Goal: Transaction & Acquisition: Purchase product/service

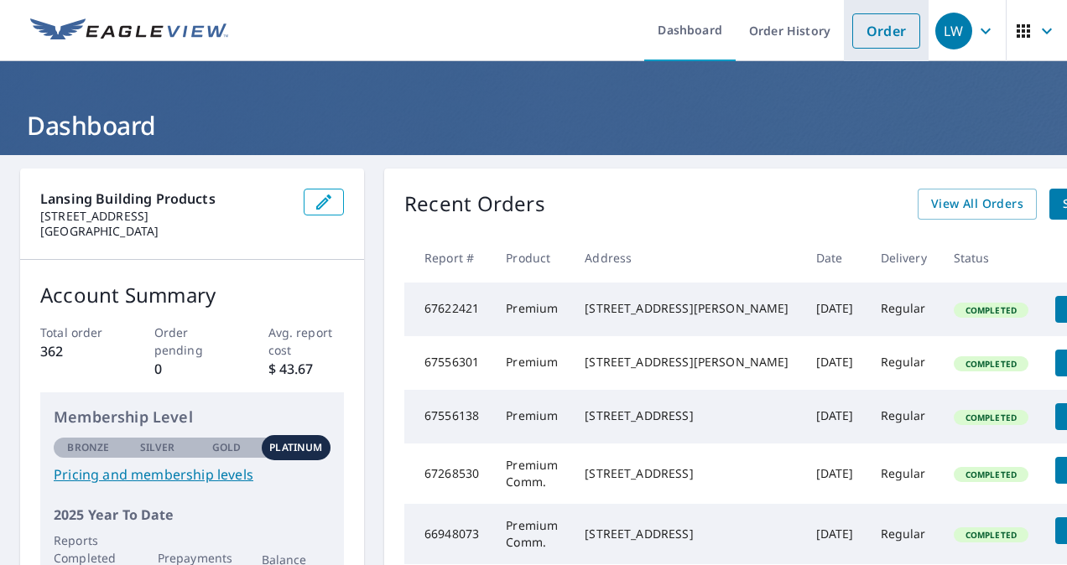
click at [871, 36] on link "Order" at bounding box center [886, 30] width 68 height 35
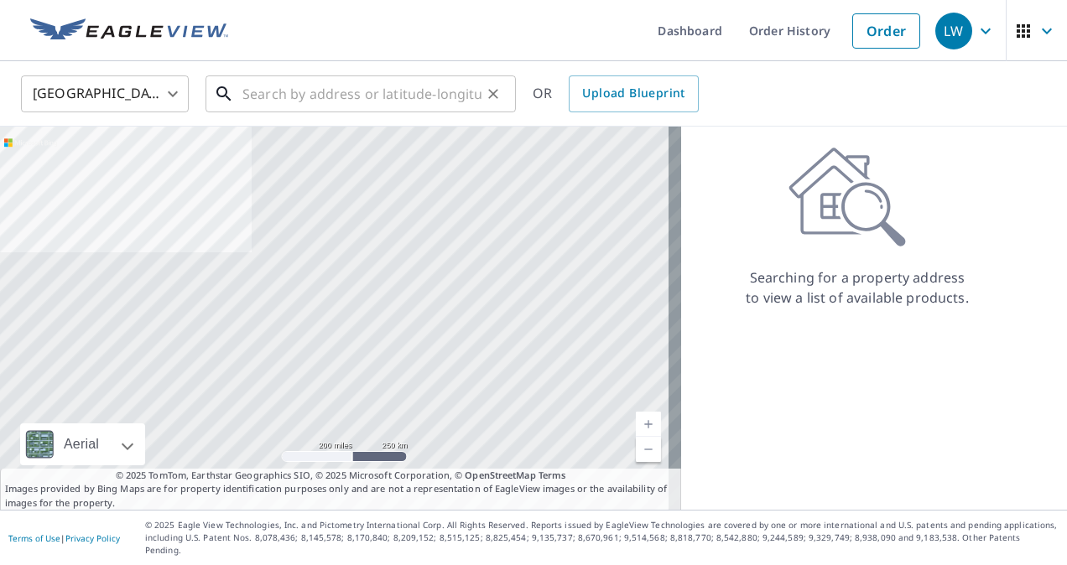
click at [265, 95] on input "text" at bounding box center [361, 93] width 239 height 47
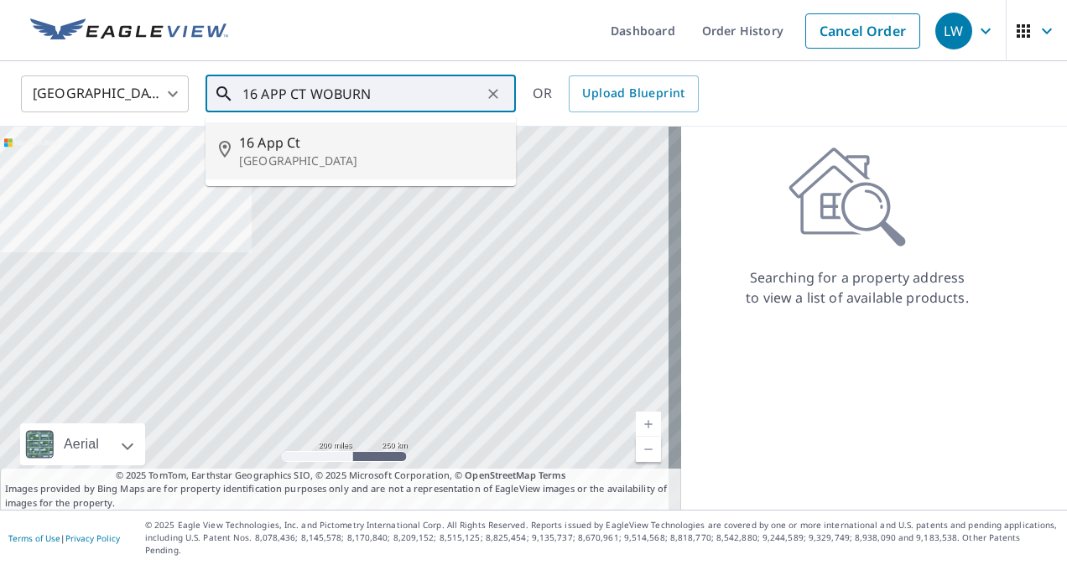
click at [251, 159] on p "[GEOGRAPHIC_DATA]" at bounding box center [370, 161] width 263 height 17
type input "[STREET_ADDRESS]"
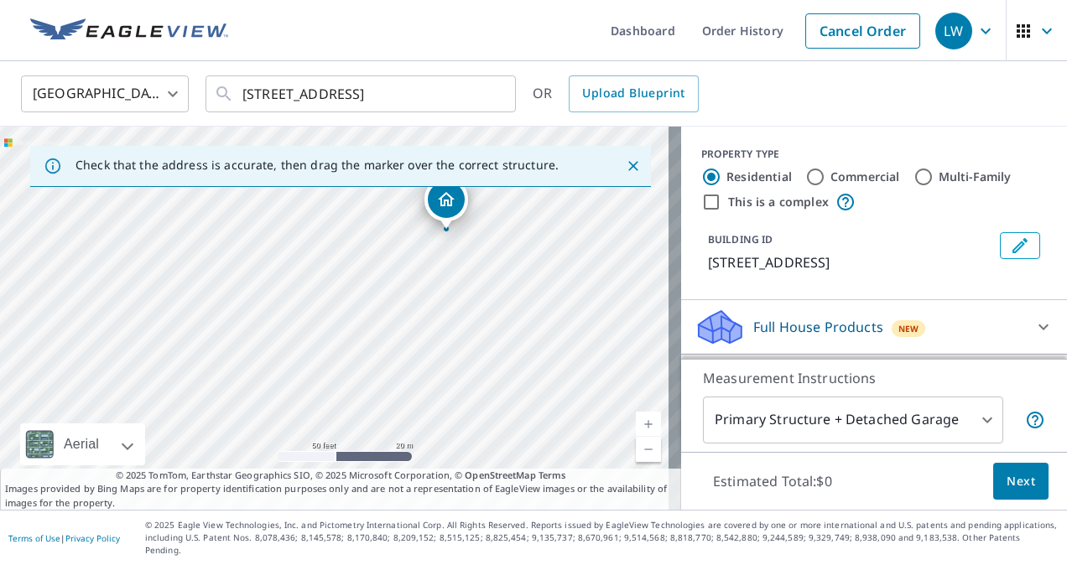
drag, startPoint x: 315, startPoint y: 357, endPoint x: 430, endPoint y: 263, distance: 148.5
click at [430, 263] on div "[STREET_ADDRESS]" at bounding box center [340, 318] width 681 height 383
drag, startPoint x: 456, startPoint y: 255, endPoint x: 482, endPoint y: 423, distance: 169.7
click at [482, 423] on div "[STREET_ADDRESS]" at bounding box center [340, 318] width 681 height 383
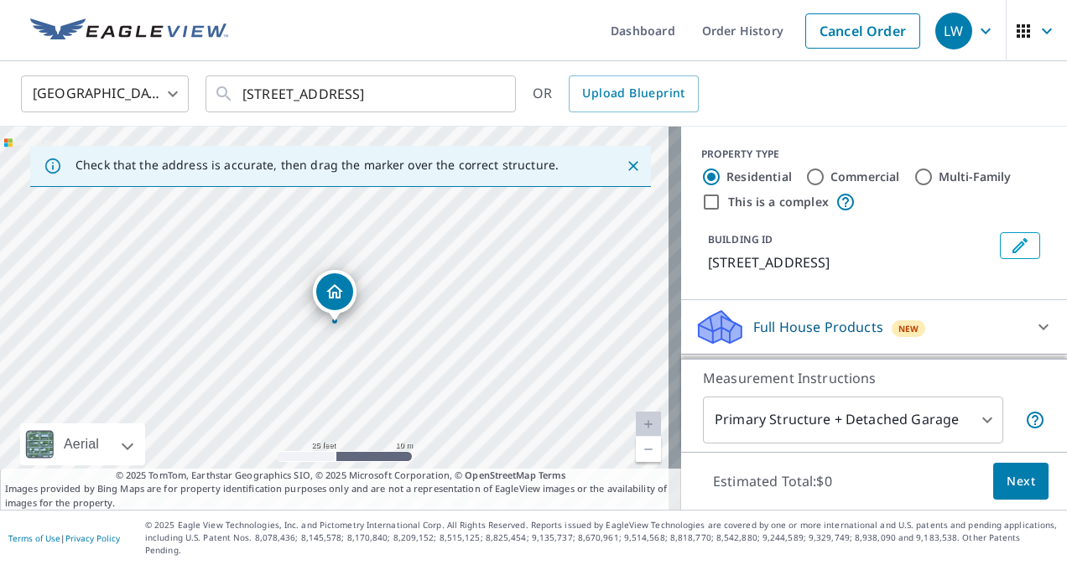
click at [305, 302] on div "[STREET_ADDRESS]" at bounding box center [340, 318] width 681 height 383
drag, startPoint x: 223, startPoint y: 274, endPoint x: 346, endPoint y: 292, distance: 123.9
click at [346, 292] on div "[STREET_ADDRESS]" at bounding box center [340, 318] width 681 height 383
drag, startPoint x: 346, startPoint y: 292, endPoint x: 550, endPoint y: 607, distance: 376.1
click at [550, 565] on html "LW LW Dashboard Order History Cancel Order LW [GEOGRAPHIC_DATA] [GEOGRAPHIC_DAT…" at bounding box center [533, 282] width 1067 height 565
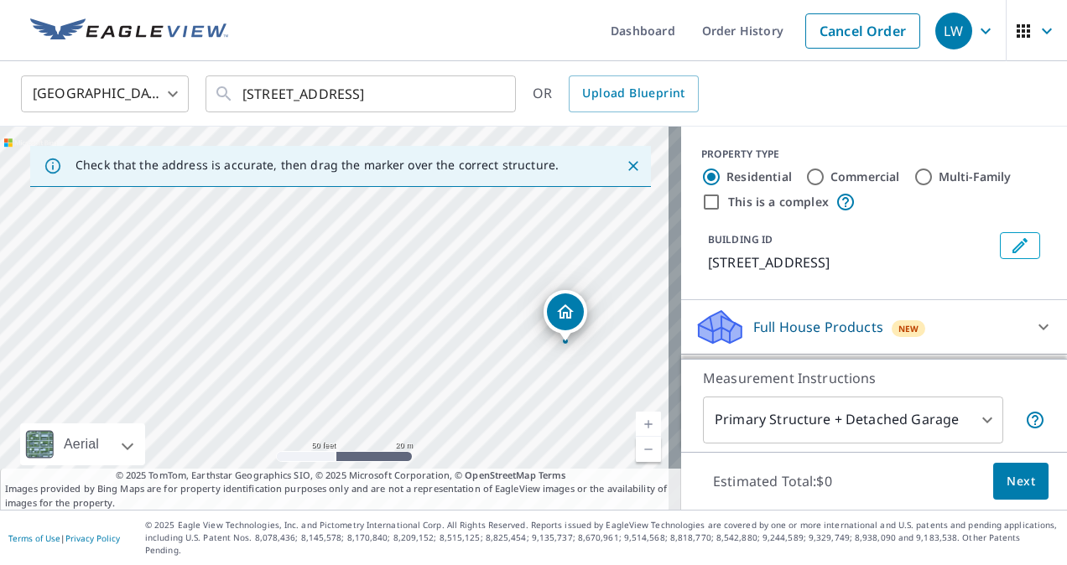
click at [510, 320] on div "[STREET_ADDRESS]" at bounding box center [340, 318] width 681 height 383
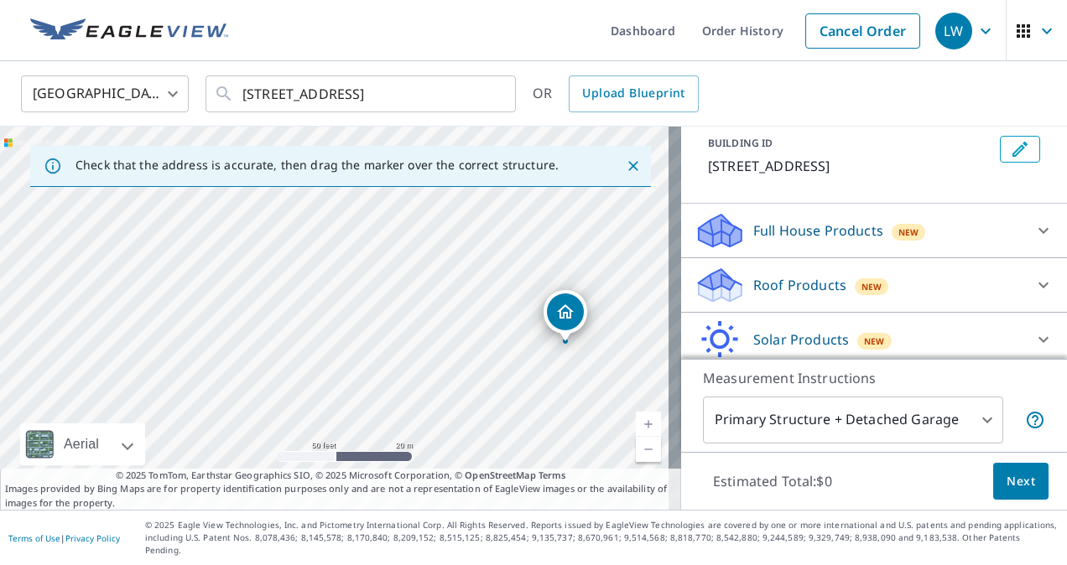
scroll to position [100, 0]
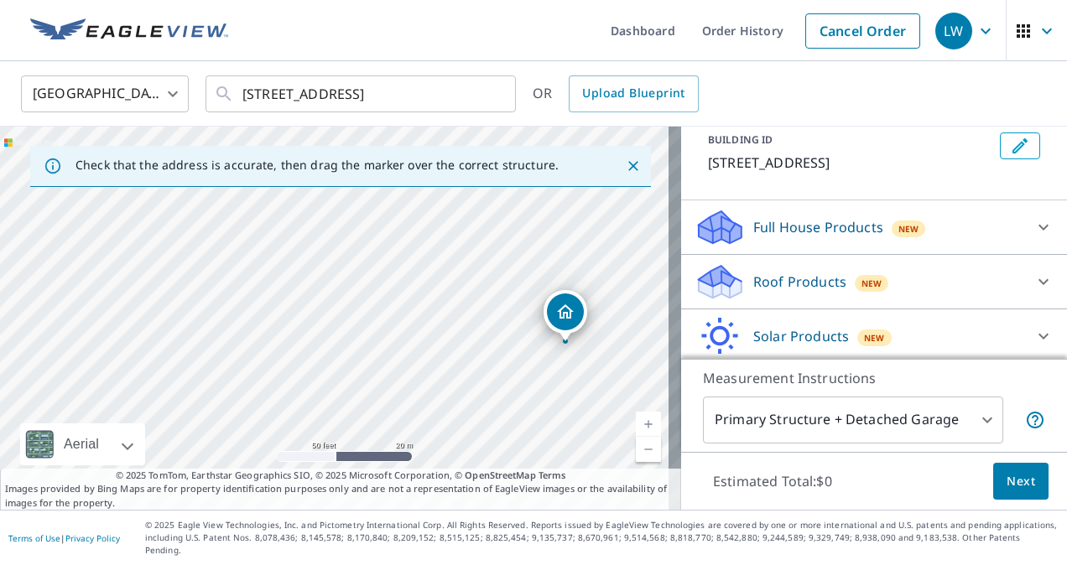
click at [824, 282] on p "Roof Products" at bounding box center [799, 282] width 93 height 20
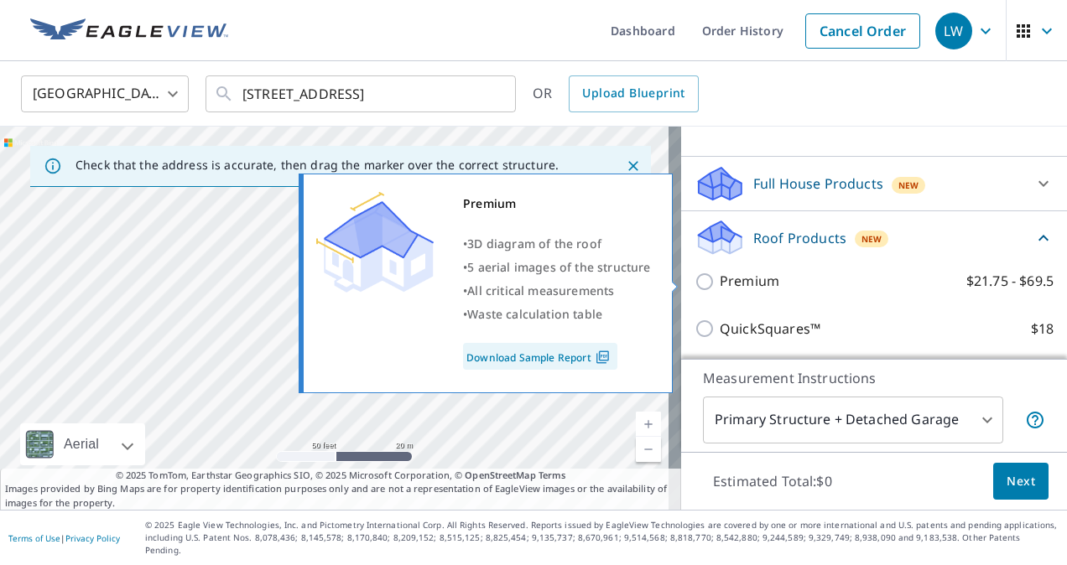
click at [773, 287] on label "Premium $21.75 - $69.5" at bounding box center [887, 281] width 334 height 21
click at [720, 287] on input "Premium $21.75 - $69.5" at bounding box center [707, 282] width 25 height 20
checkbox input "true"
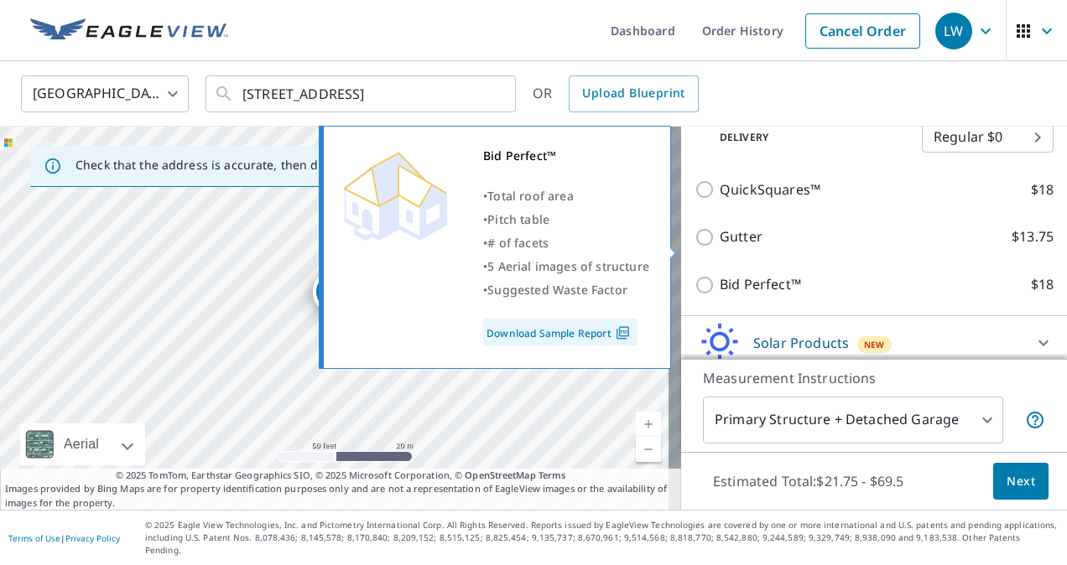
scroll to position [398, 0]
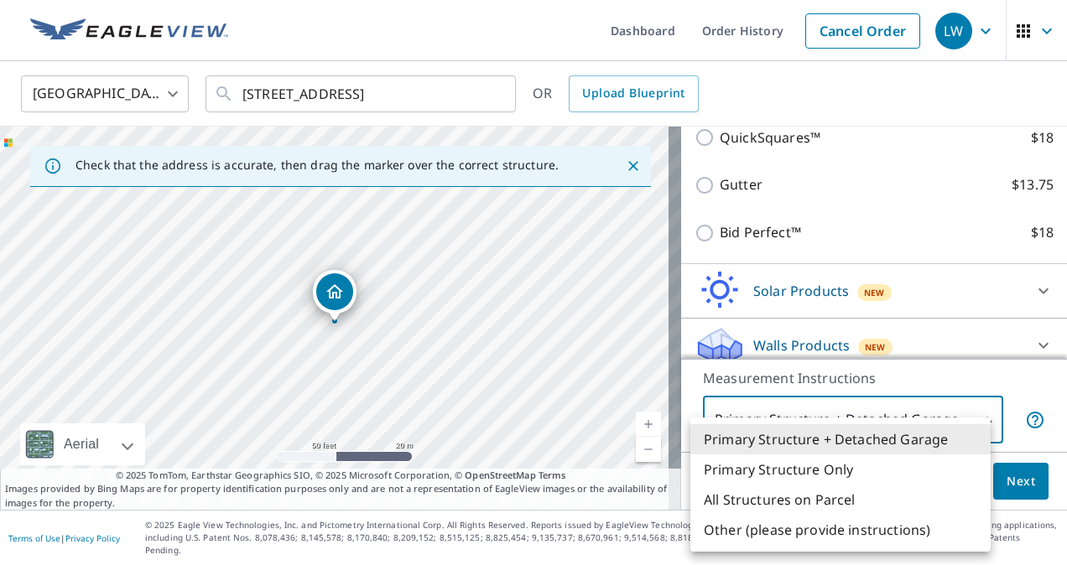
click at [920, 431] on body "LW LW Dashboard Order History Cancel Order LW [GEOGRAPHIC_DATA] [GEOGRAPHIC_DAT…" at bounding box center [533, 282] width 1067 height 565
click at [920, 431] on li "Primary Structure + Detached Garage" at bounding box center [841, 440] width 300 height 30
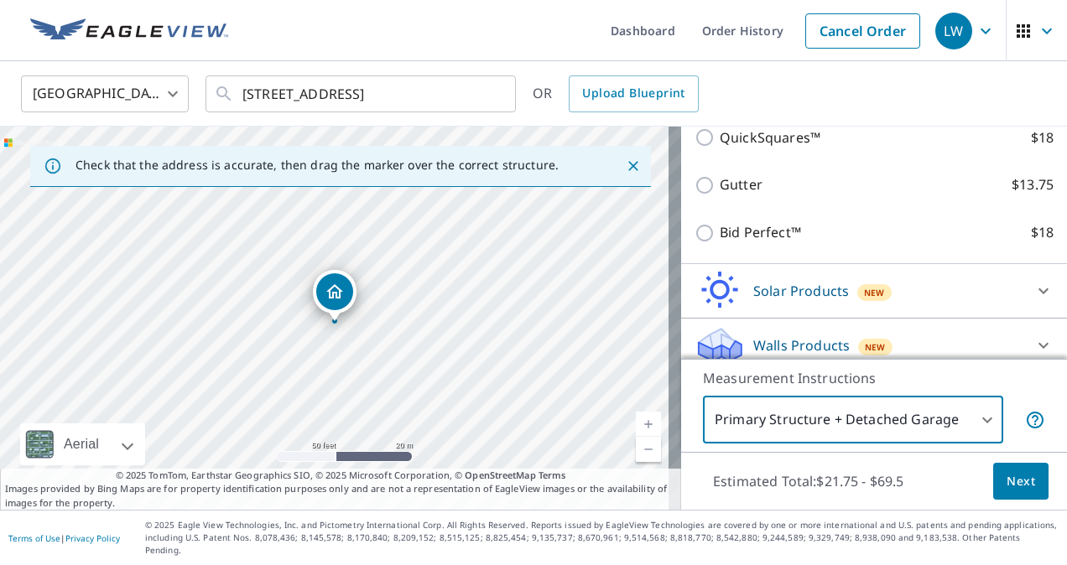
click at [997, 479] on button "Next" at bounding box center [1020, 482] width 55 height 38
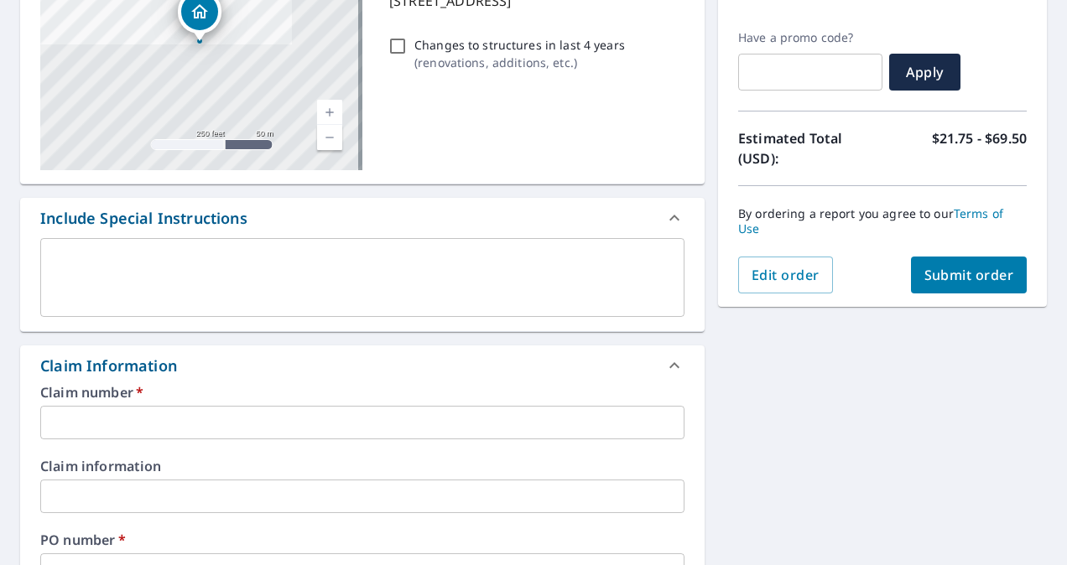
scroll to position [274, 0]
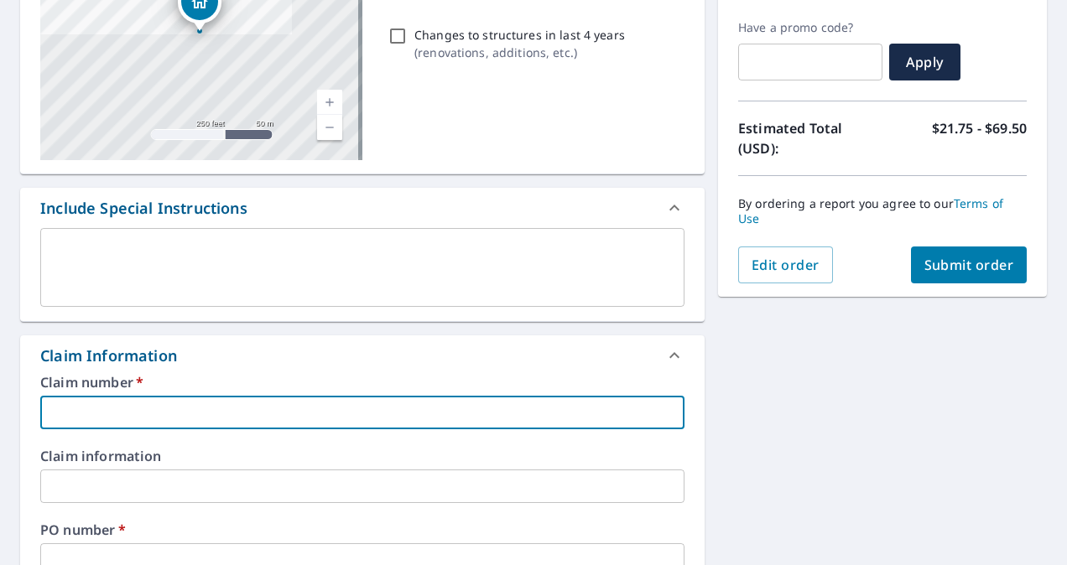
click at [290, 404] on input "text" at bounding box center [362, 413] width 644 height 34
paste input "210880309111"
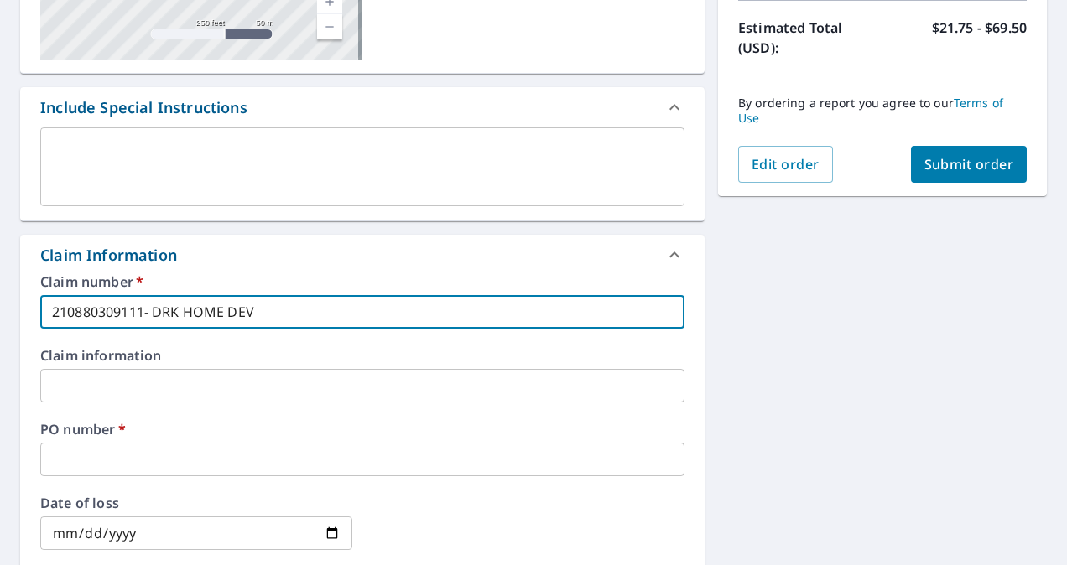
scroll to position [377, 0]
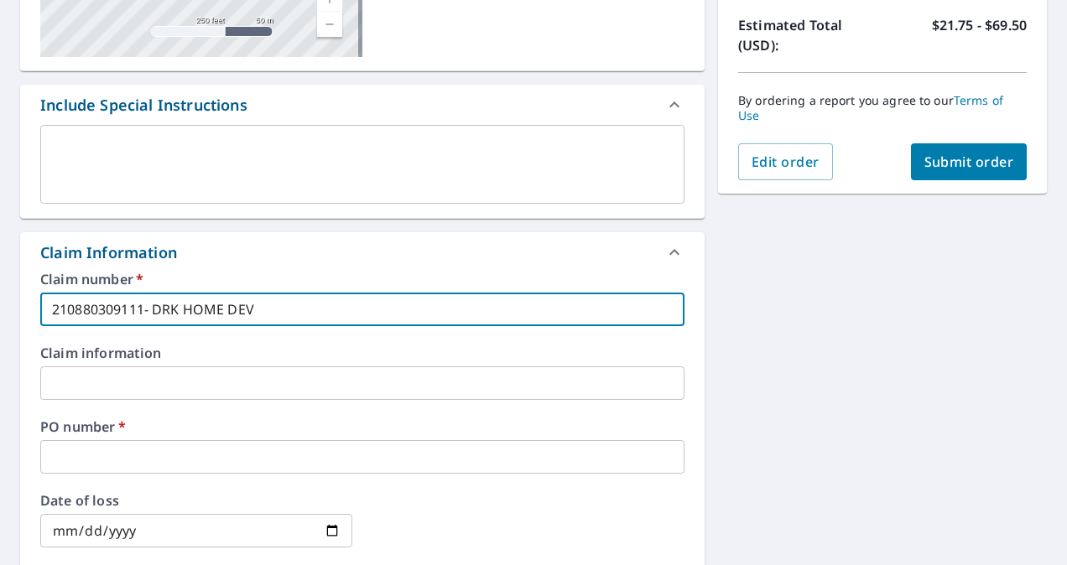
type input "210880309111- DRK HOME DEV"
click at [225, 442] on input "text" at bounding box center [362, 457] width 644 height 34
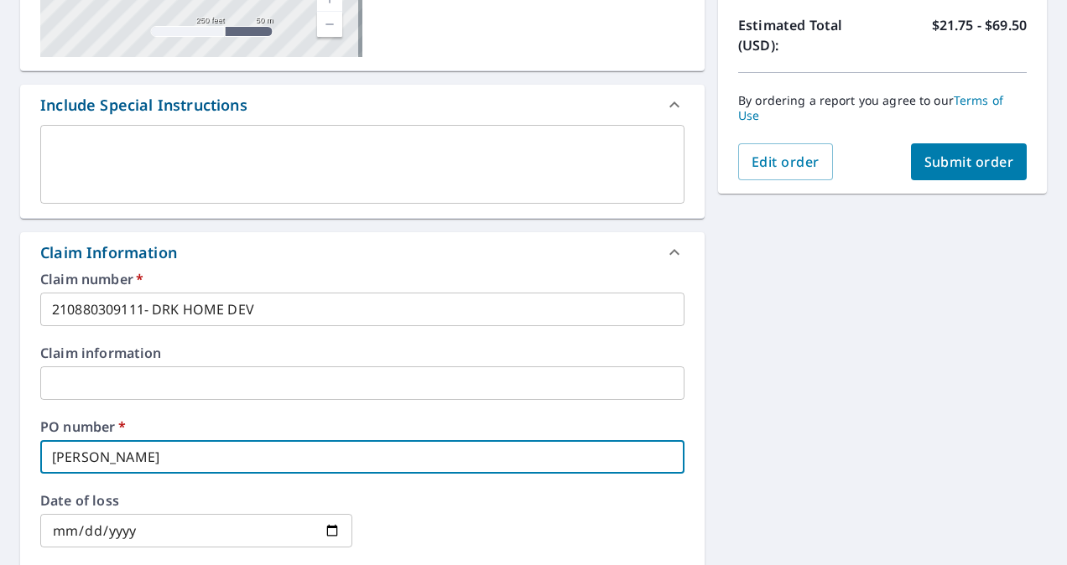
type input "[PERSON_NAME]"
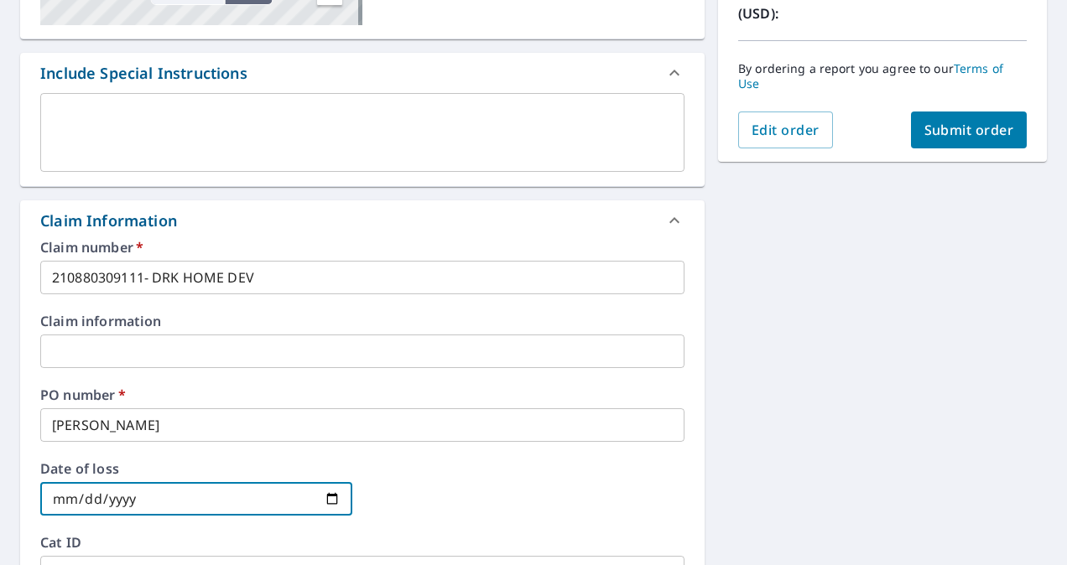
scroll to position [407, 0]
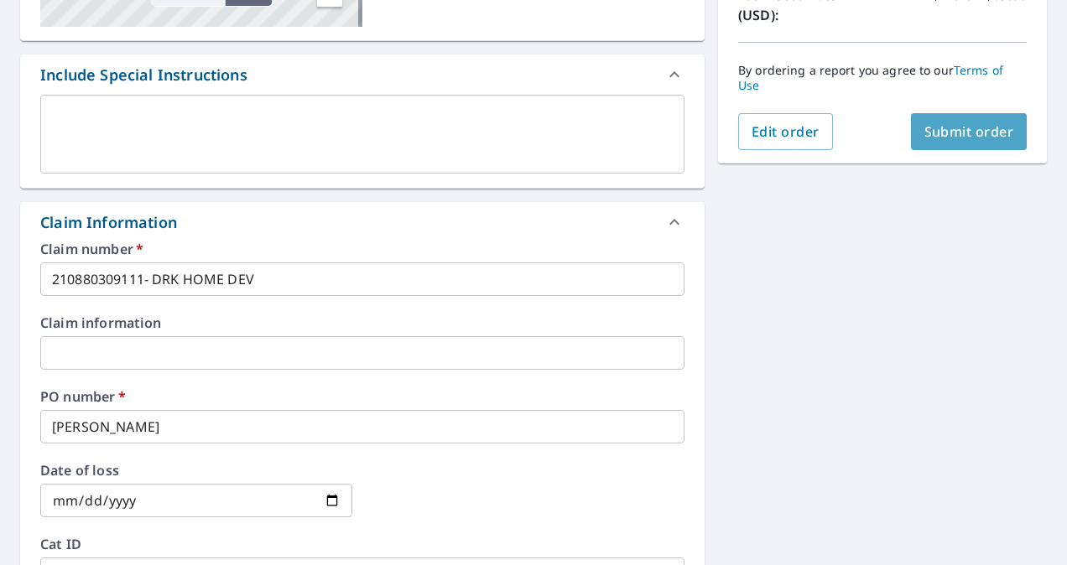
click at [957, 128] on span "Submit order" at bounding box center [970, 131] width 90 height 18
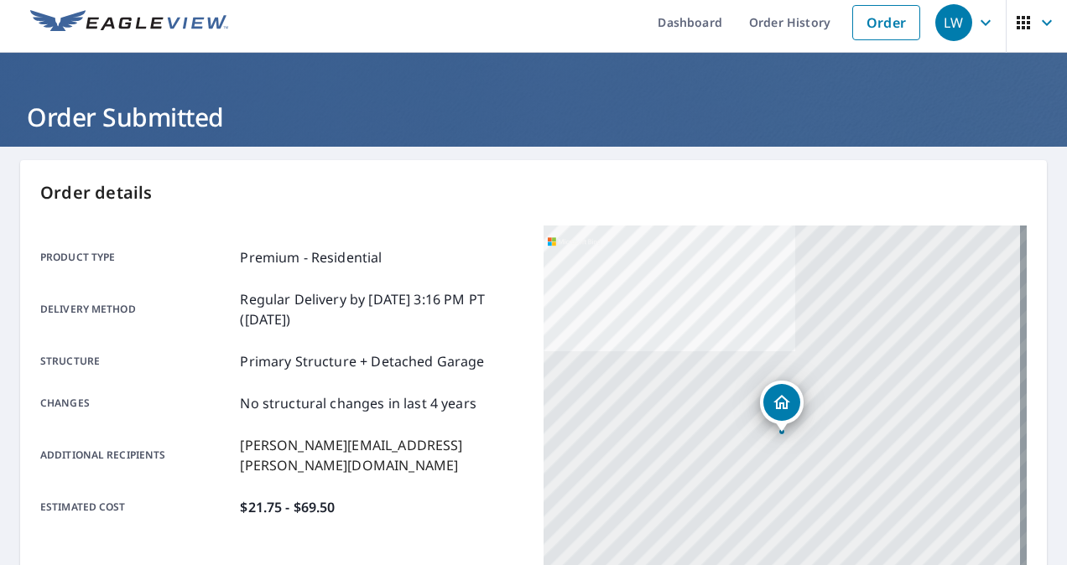
scroll to position [8, 0]
